Goal: Task Accomplishment & Management: Manage account settings

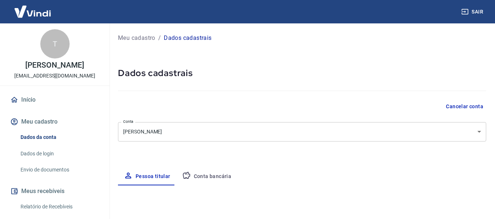
select select "ES"
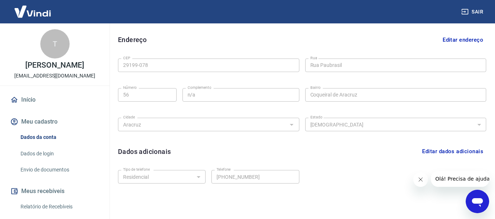
scroll to position [250, 0]
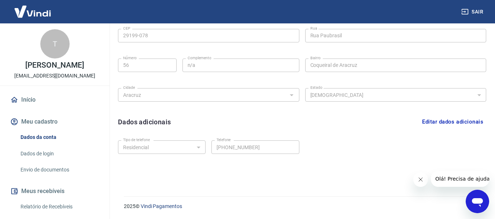
drag, startPoint x: 433, startPoint y: 155, endPoint x: 429, endPoint y: 155, distance: 4.8
click at [433, 155] on div "Tipo de telefone Residencial Comercial Tipo de telefone Telefone [PHONE_NUMBER]…" at bounding box center [302, 153] width 368 height 30
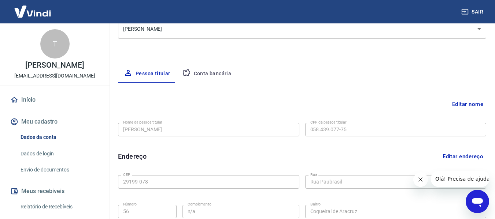
click at [221, 70] on button "Conta bancária" at bounding box center [206, 74] width 61 height 18
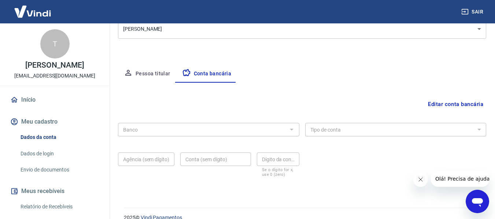
click at [485, 106] on button "Editar conta bancária" at bounding box center [455, 104] width 61 height 14
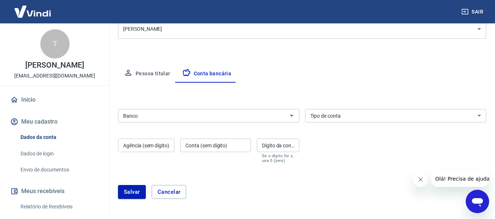
click at [183, 114] on input "Banco" at bounding box center [202, 115] width 165 height 9
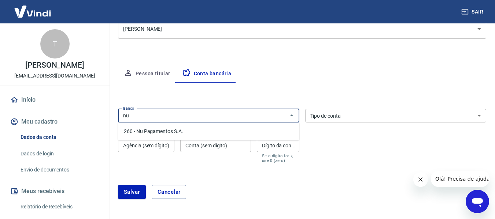
click at [188, 130] on li "260 - Nu Pagamentos S.A." at bounding box center [208, 132] width 181 height 12
type input "260 - Nu Pagamentos S.A."
click at [364, 115] on select "Conta Corrente Conta Poupança" at bounding box center [395, 116] width 181 height 14
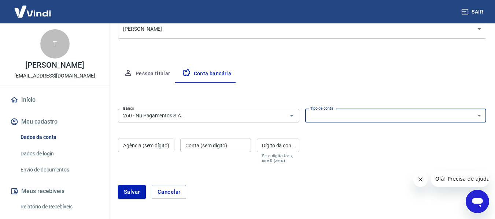
select select "1"
click at [305, 109] on select "Conta Corrente Conta Poupança" at bounding box center [395, 116] width 181 height 14
click at [159, 150] on input "Agência (sem dígito)" at bounding box center [146, 146] width 56 height 14
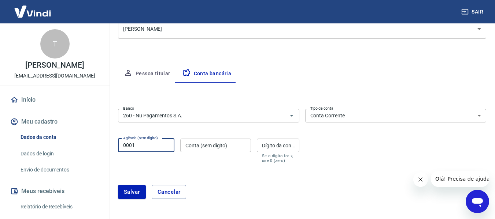
type input "0001"
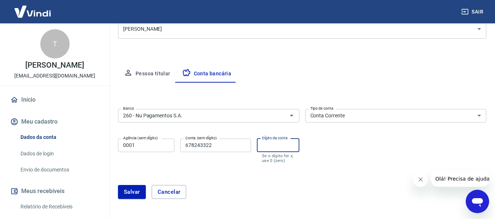
click at [264, 147] on input "Dígito da conta" at bounding box center [278, 146] width 43 height 14
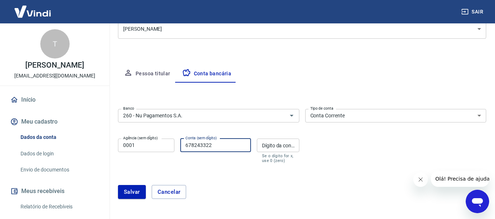
click at [243, 139] on input "678243322" at bounding box center [215, 146] width 71 height 14
type input "67824332"
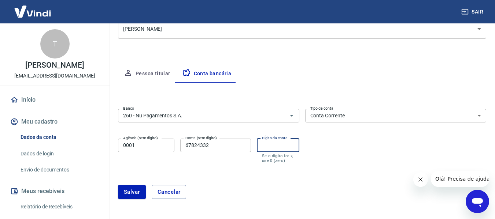
type input "1"
type input "2"
click at [131, 190] on button "Salvar" at bounding box center [132, 192] width 28 height 14
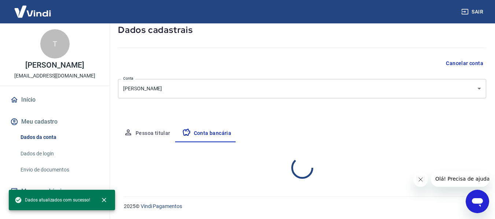
select select "1"
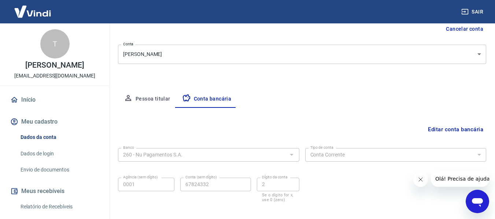
scroll to position [0, 0]
